Goal: Find specific page/section: Find specific page/section

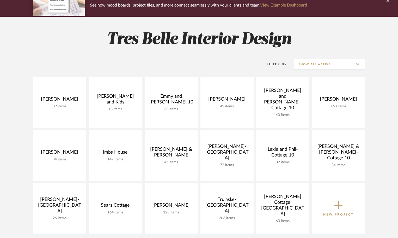
scroll to position [52, 0]
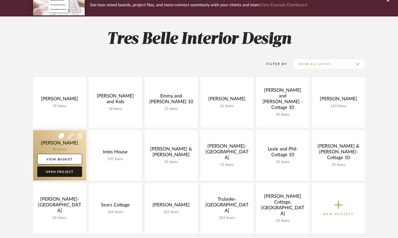
click at [55, 174] on link "Open Project" at bounding box center [59, 171] width 45 height 10
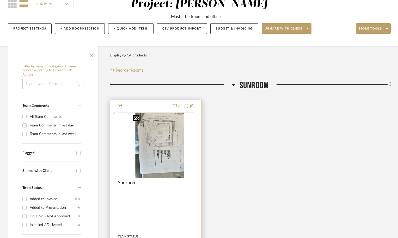
scroll to position [52, 0]
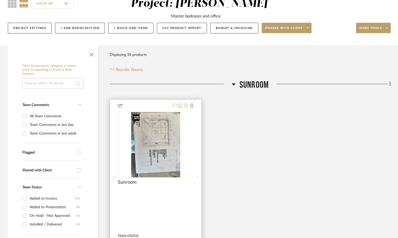
click at [157, 124] on div at bounding box center [156, 177] width 76 height 132
click at [144, 150] on img "0" at bounding box center [155, 144] width 49 height 65
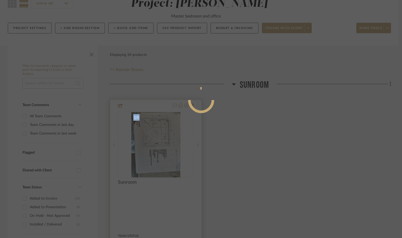
click at [144, 150] on div at bounding box center [201, 119] width 402 height 238
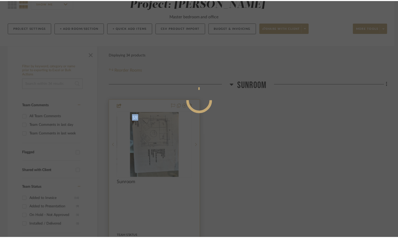
scroll to position [52, 0]
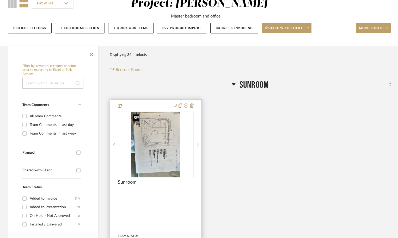
click at [148, 144] on img "0" at bounding box center [155, 144] width 49 height 65
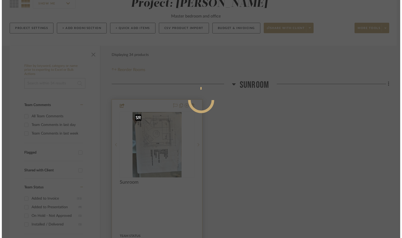
scroll to position [0, 0]
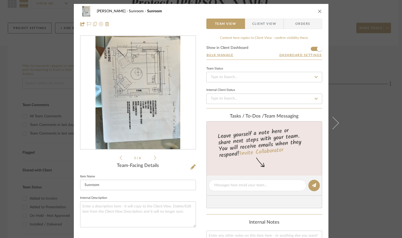
click at [154, 158] on icon at bounding box center [155, 157] width 2 height 5
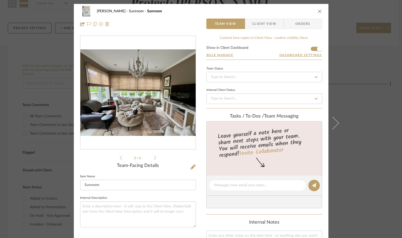
click at [154, 158] on icon at bounding box center [155, 157] width 2 height 5
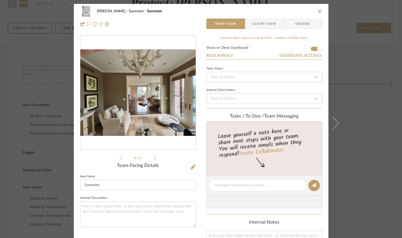
click at [154, 158] on icon at bounding box center [155, 157] width 2 height 5
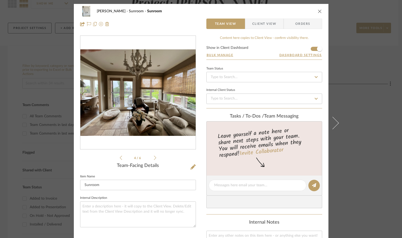
click at [154, 158] on icon at bounding box center [155, 157] width 2 height 5
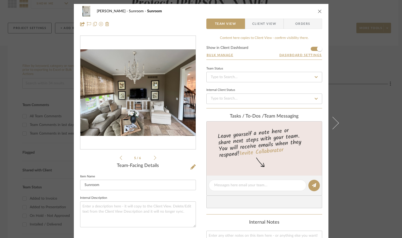
click at [154, 158] on icon at bounding box center [155, 157] width 2 height 5
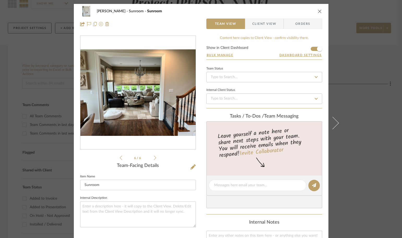
click at [120, 157] on icon at bounding box center [121, 157] width 2 height 5
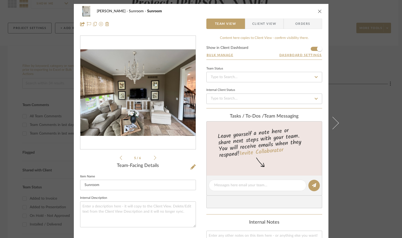
click at [120, 157] on icon at bounding box center [121, 158] width 2 height 4
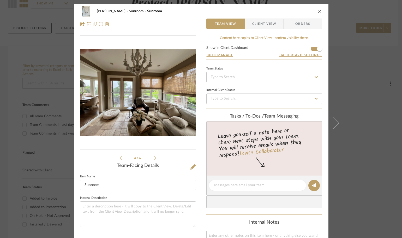
click at [120, 157] on icon at bounding box center [121, 157] width 2 height 5
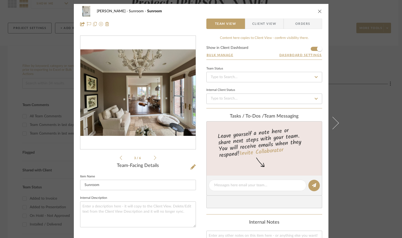
click at [120, 157] on icon at bounding box center [121, 158] width 2 height 4
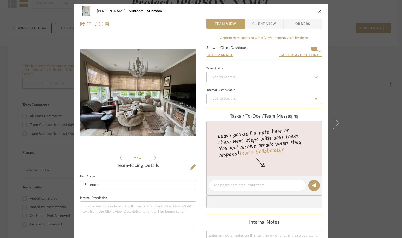
click at [120, 158] on icon at bounding box center [121, 158] width 2 height 4
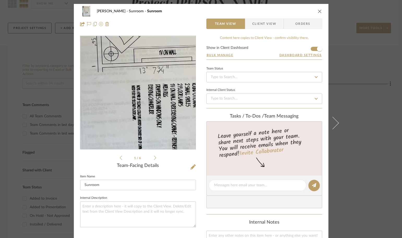
click at [127, 104] on img "0" at bounding box center [138, 92] width 85 height 113
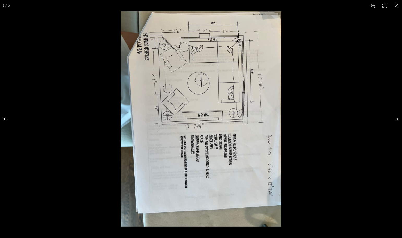
click at [5, 116] on button at bounding box center [9, 119] width 18 height 26
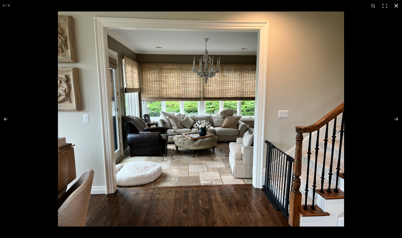
click at [397, 4] on button at bounding box center [396, 5] width 11 height 11
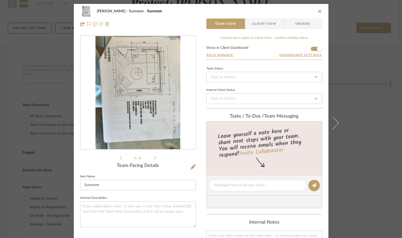
click at [318, 10] on icon "close" at bounding box center [320, 11] width 4 height 4
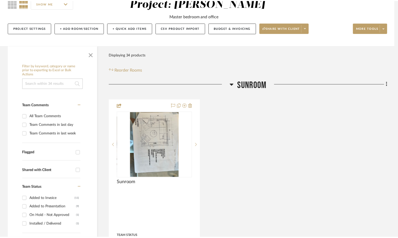
scroll to position [52, 0]
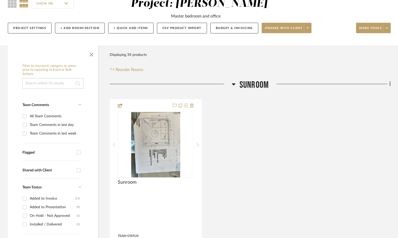
scroll to position [52, 0]
